Goal: Information Seeking & Learning: Learn about a topic

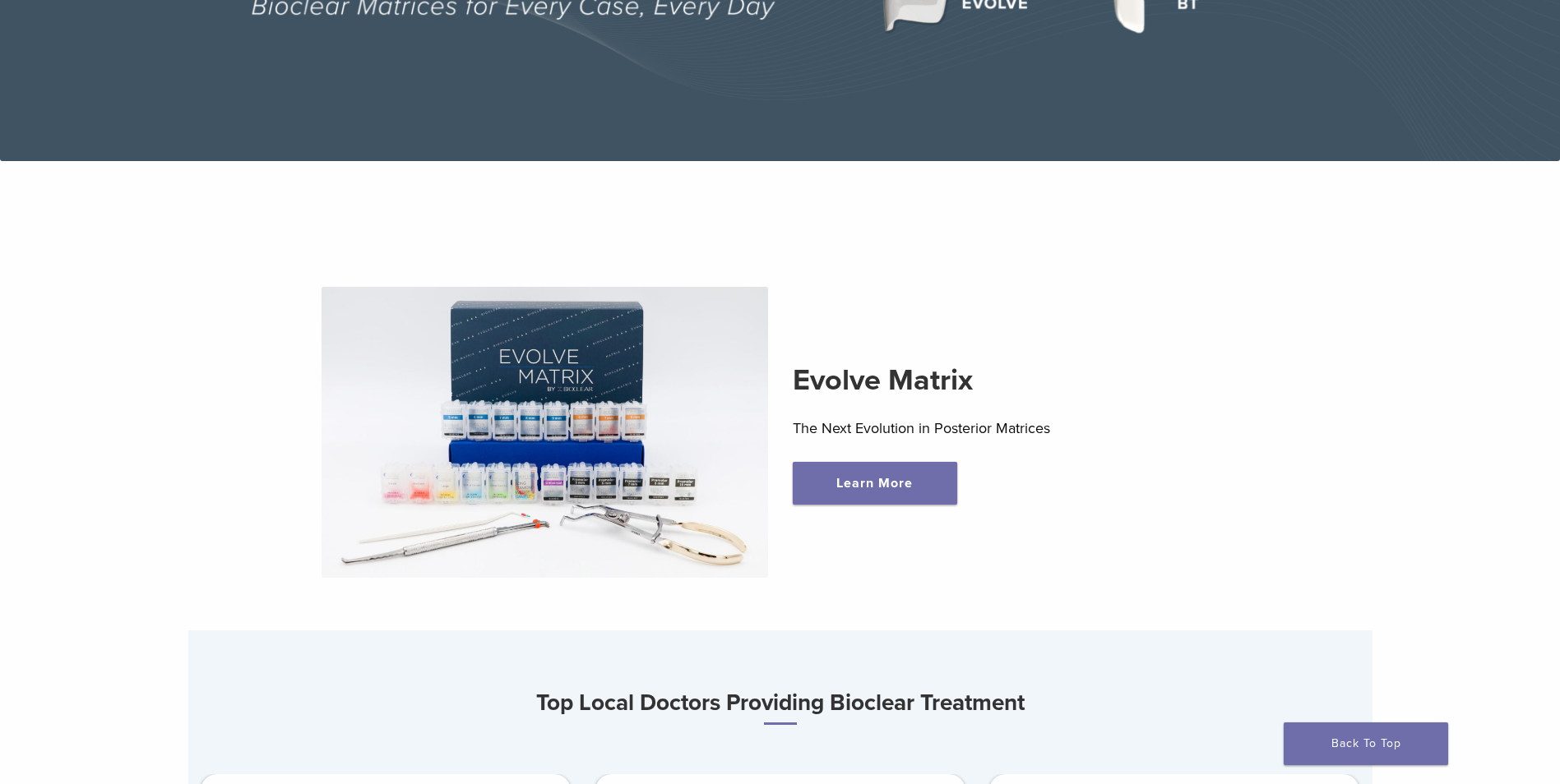
scroll to position [411, 0]
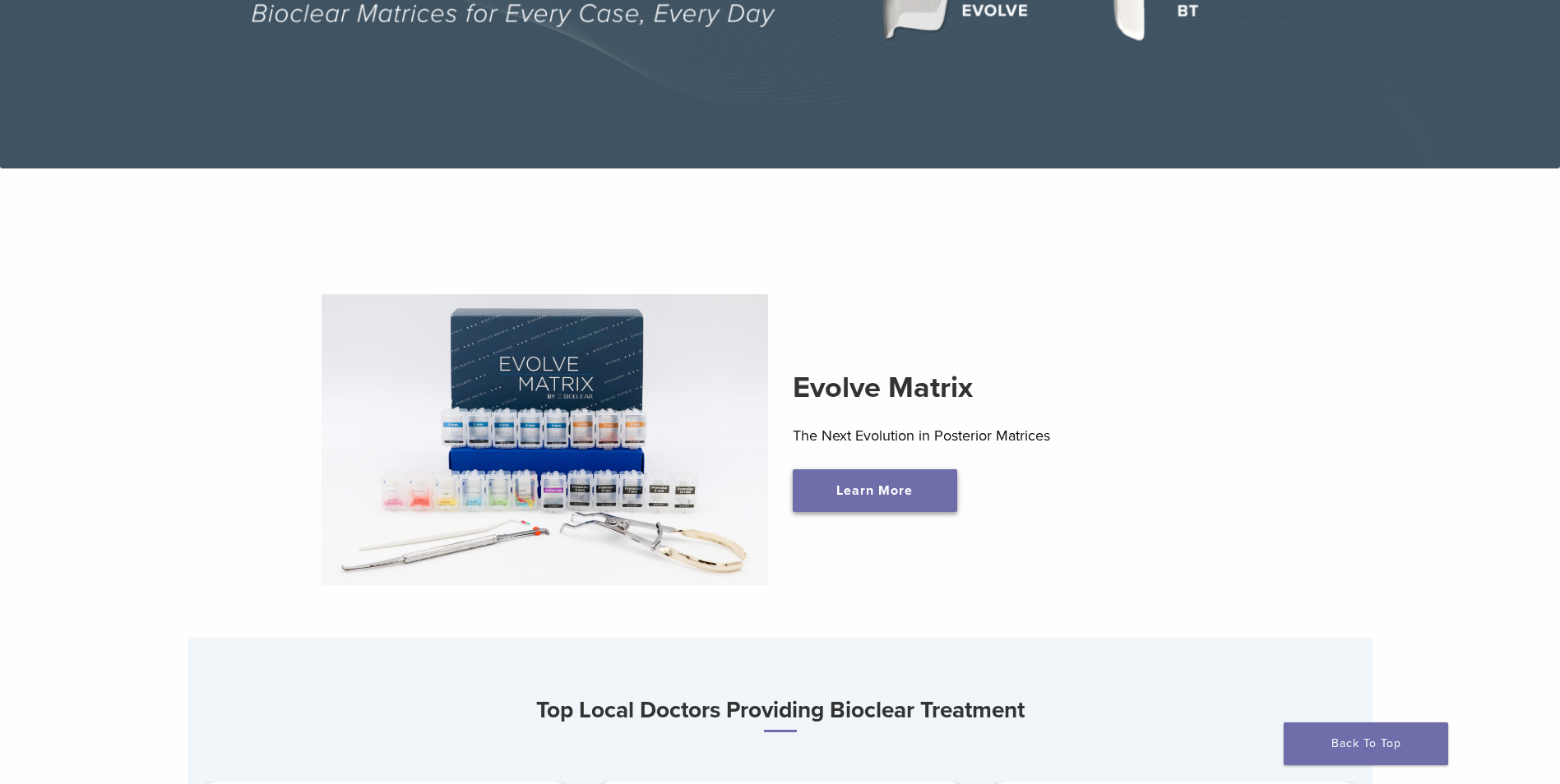
click at [881, 488] on link "Learn More" at bounding box center [874, 491] width 164 height 43
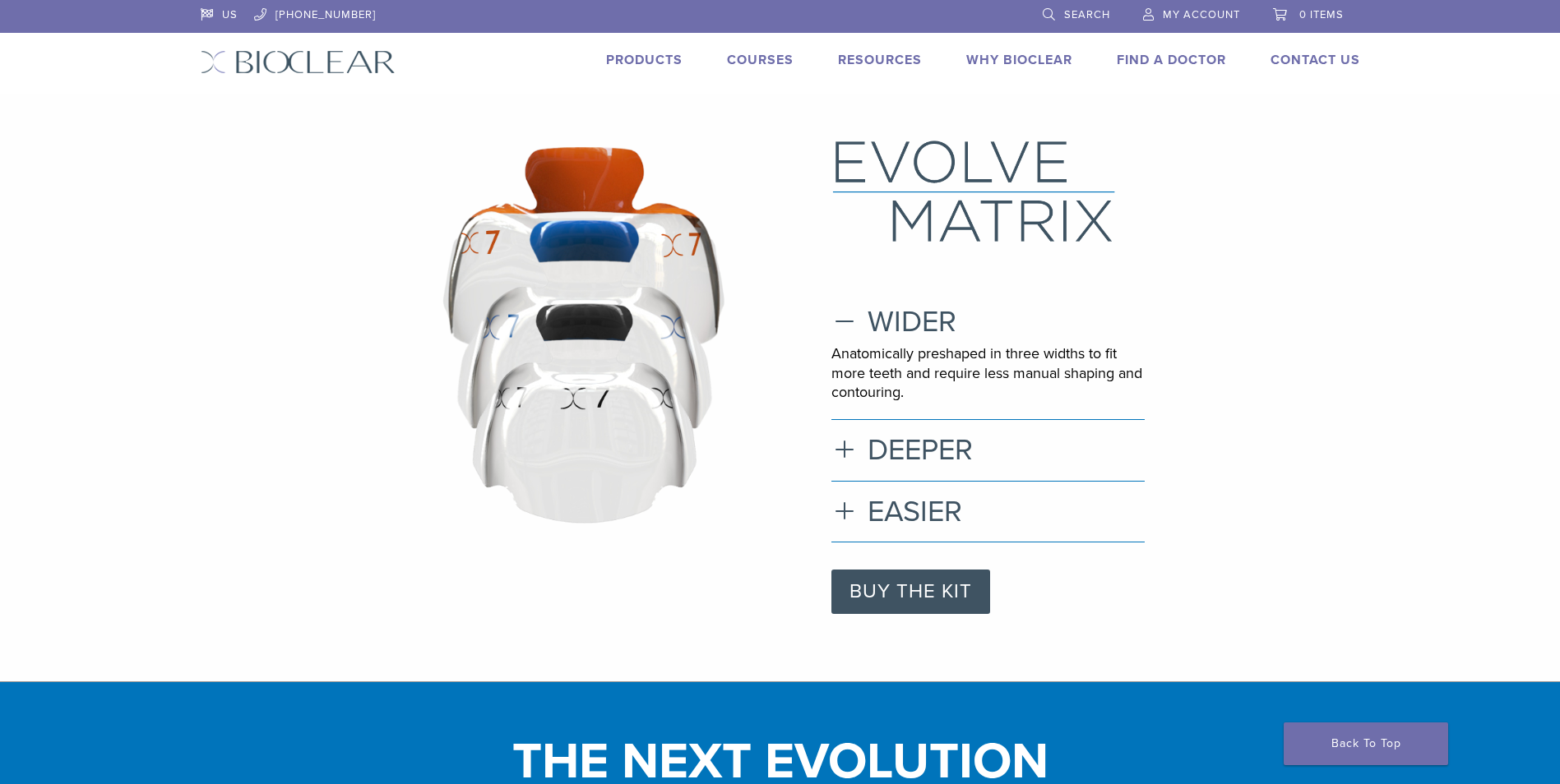
click at [982, 53] on link "Why Bioclear" at bounding box center [1020, 60] width 106 height 17
